Goal: Navigation & Orientation: Find specific page/section

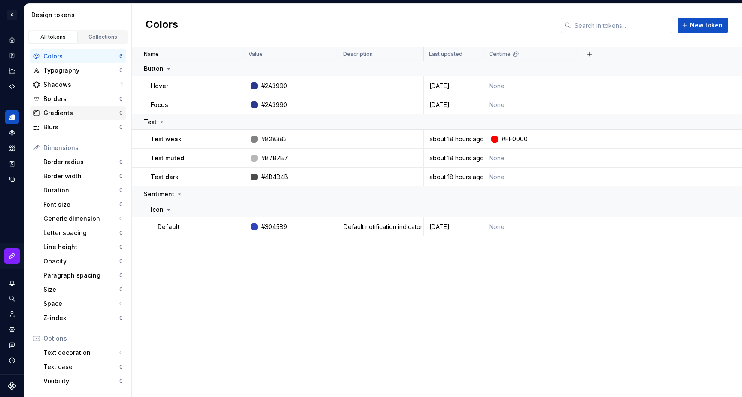
click at [72, 109] on div "Gradients" at bounding box center [81, 113] width 76 height 9
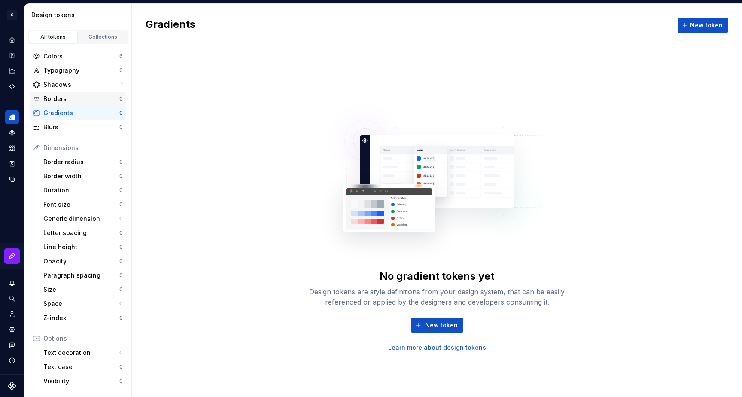
click at [71, 94] on div "Borders 0" at bounding box center [78, 99] width 97 height 14
click at [70, 54] on div "Colors" at bounding box center [81, 56] width 76 height 9
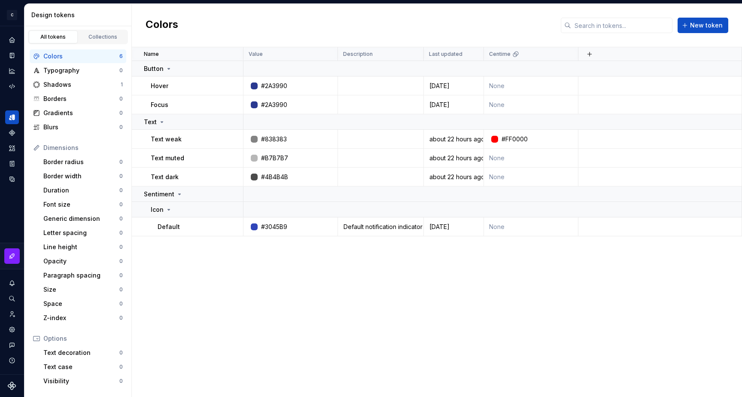
click at [120, 56] on div "6" at bounding box center [120, 56] width 3 height 7
